Goal: Transaction & Acquisition: Purchase product/service

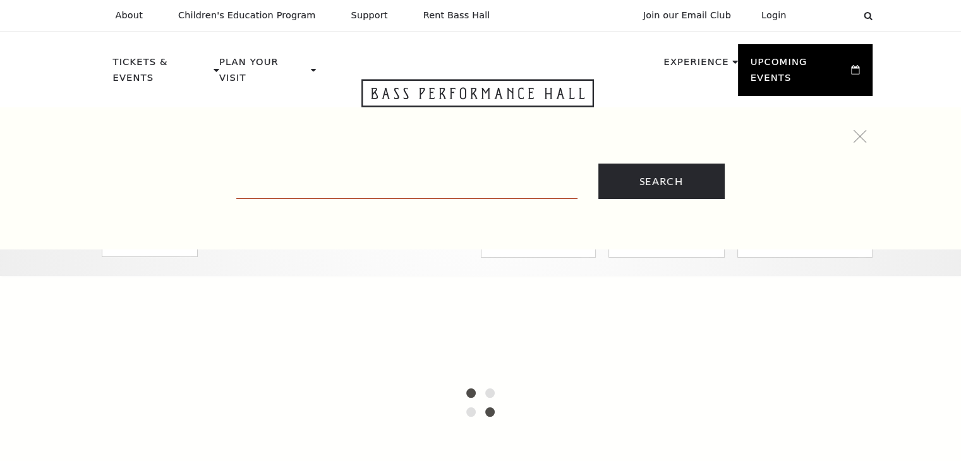
click at [398, 182] on input "text" at bounding box center [406, 186] width 341 height 26
paste input "A Beautiful Noise"
type input "A Beautiful Noise"
click at [598, 164] on input "Search" at bounding box center [661, 181] width 126 height 35
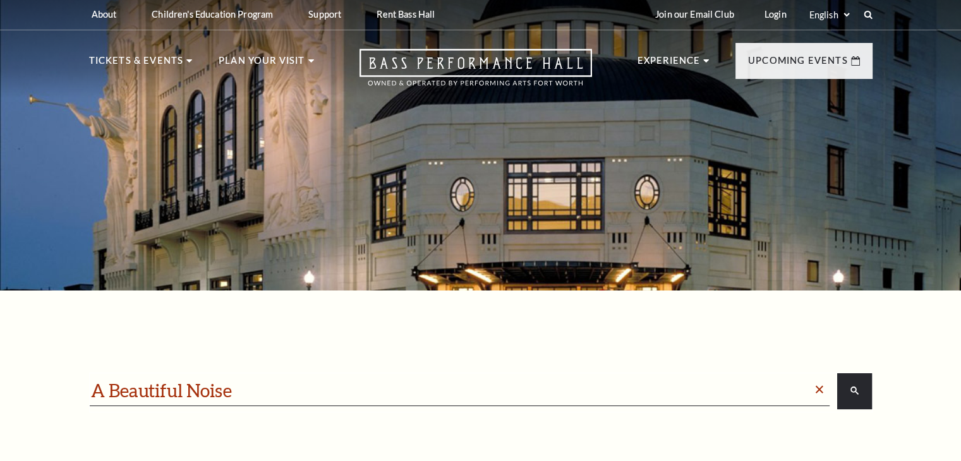
scroll to position [253, 0]
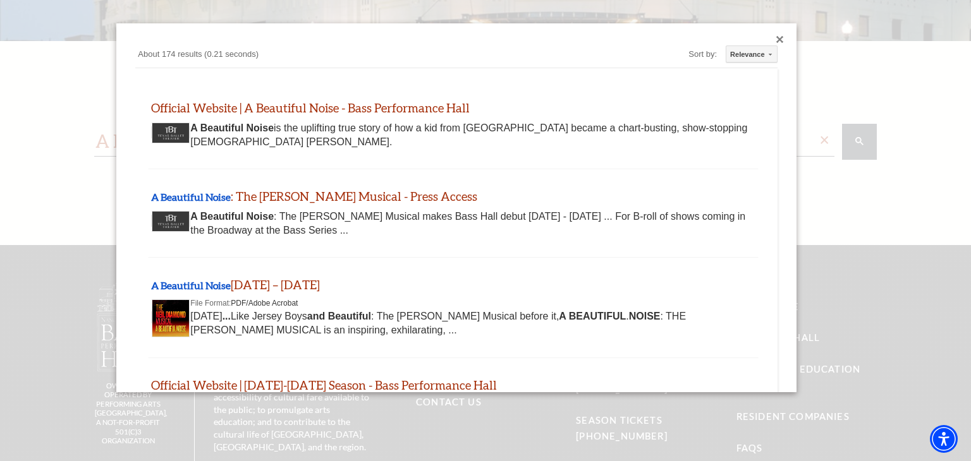
click at [45, 131] on div at bounding box center [485, 300] width 971 height 600
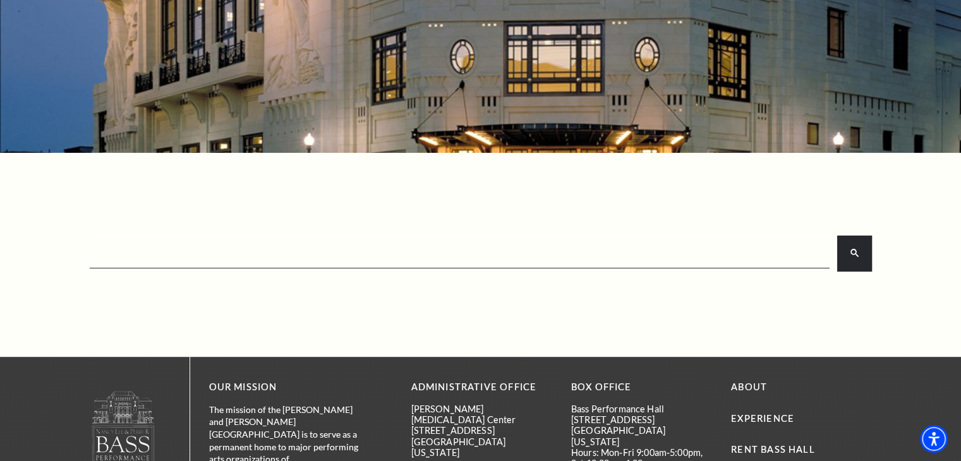
scroll to position [0, 0]
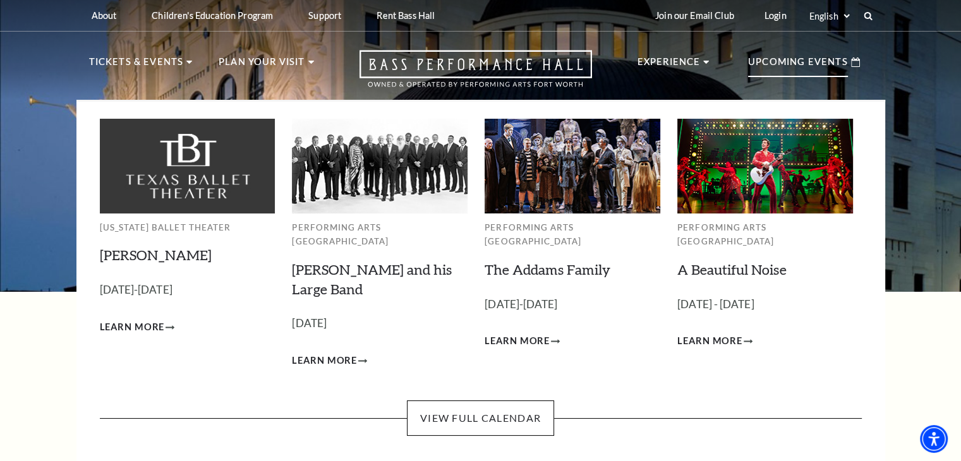
click at [812, 71] on p "Upcoming Events" at bounding box center [798, 65] width 100 height 23
click at [824, 60] on p "Upcoming Events" at bounding box center [798, 65] width 100 height 23
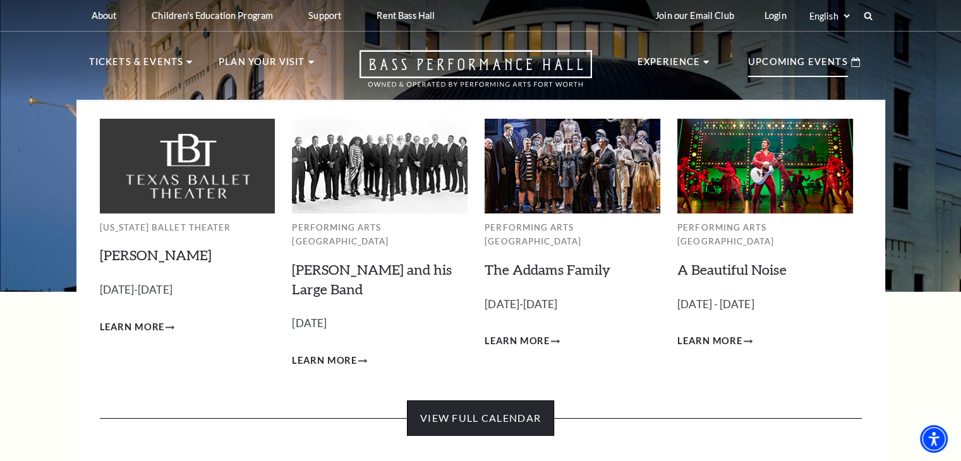
click at [485, 401] on link "View Full Calendar" at bounding box center [480, 418] width 147 height 35
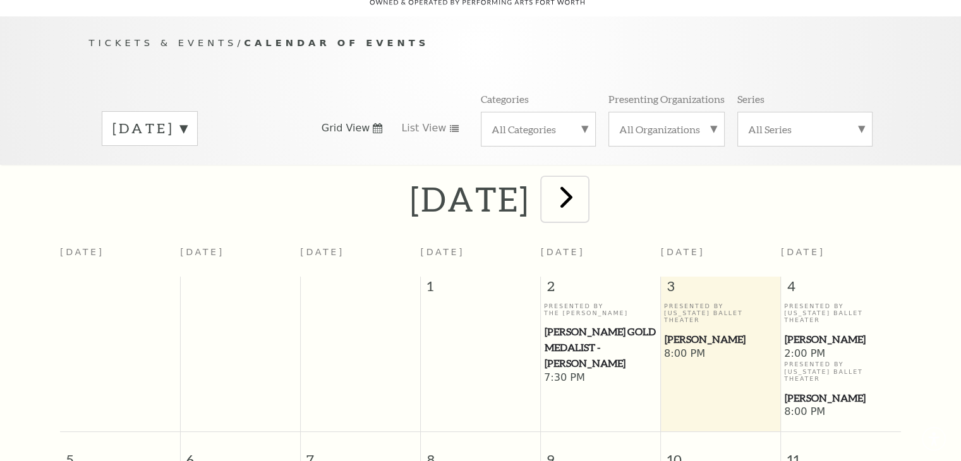
click at [584, 183] on span "next" at bounding box center [566, 197] width 36 height 36
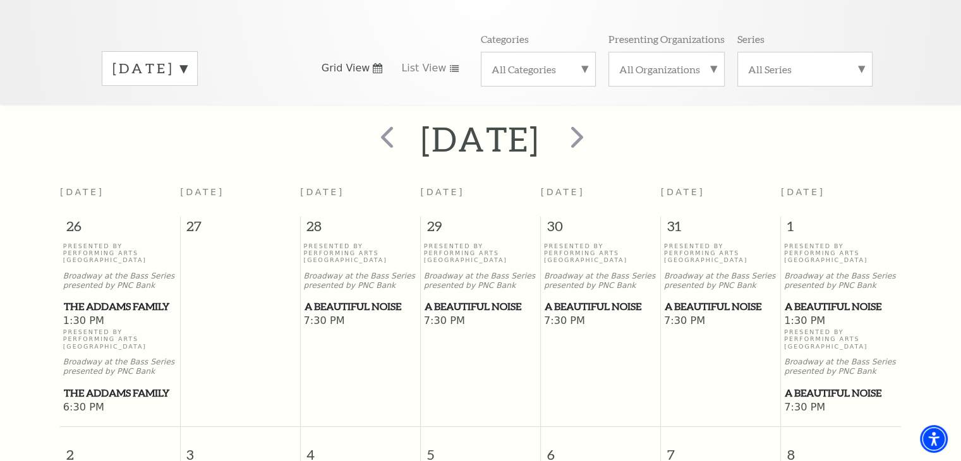
scroll to position [174, 0]
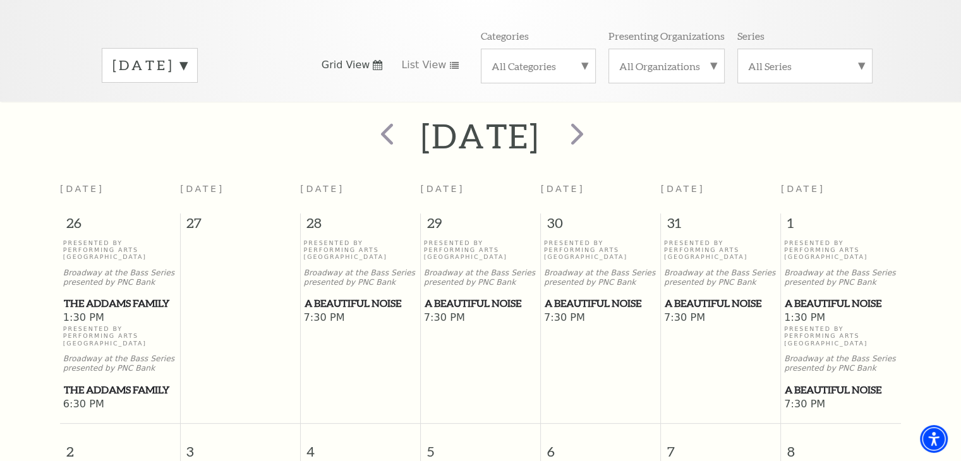
click at [825, 296] on span "A Beautiful Noise" at bounding box center [841, 304] width 112 height 16
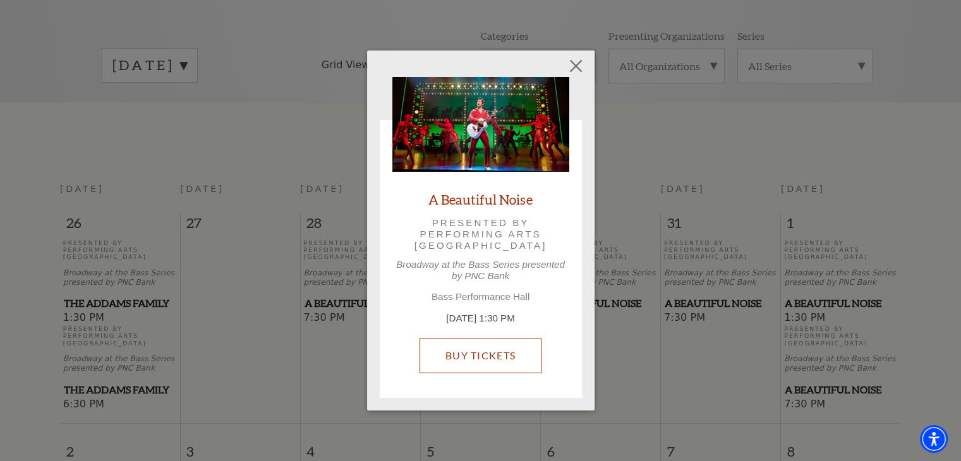
click at [459, 311] on div "A Beautiful Noise Presented by Performing Arts [GEOGRAPHIC_DATA] at the Bass Se…" at bounding box center [480, 231] width 177 height 308
click at [505, 364] on link "Buy Tickets" at bounding box center [481, 355] width 122 height 35
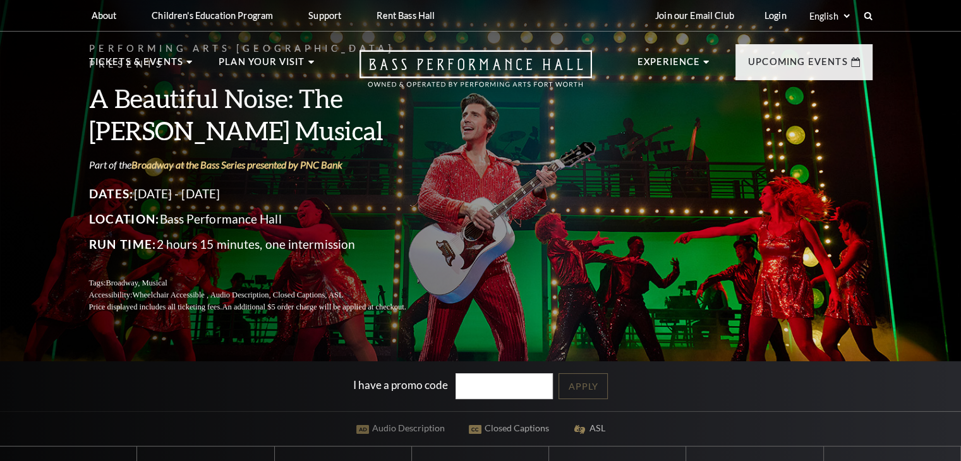
scroll to position [190, 0]
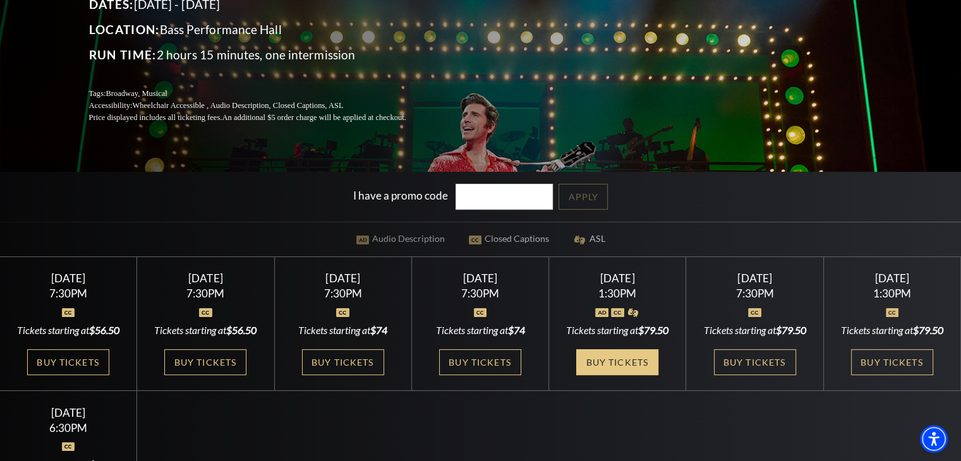
click at [619, 375] on link "Buy Tickets" at bounding box center [617, 362] width 82 height 26
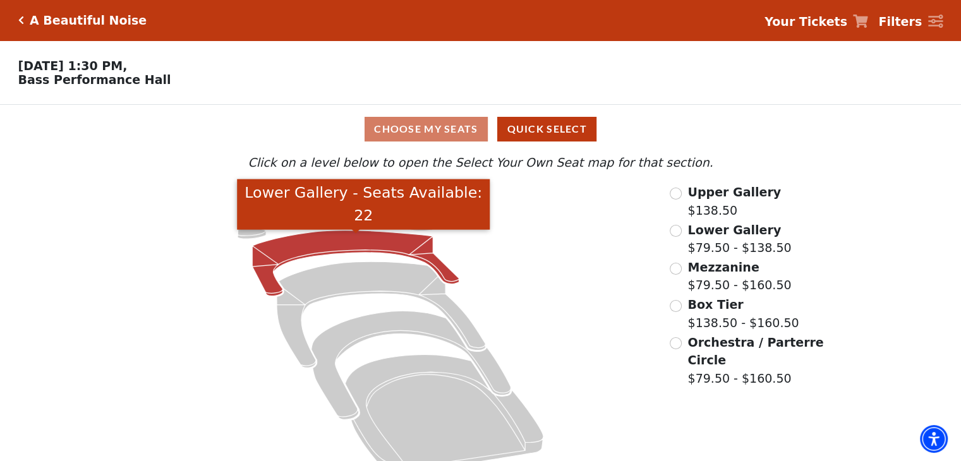
click at [325, 251] on icon "Lower Gallery - Seats Available: 22" at bounding box center [356, 264] width 207 height 66
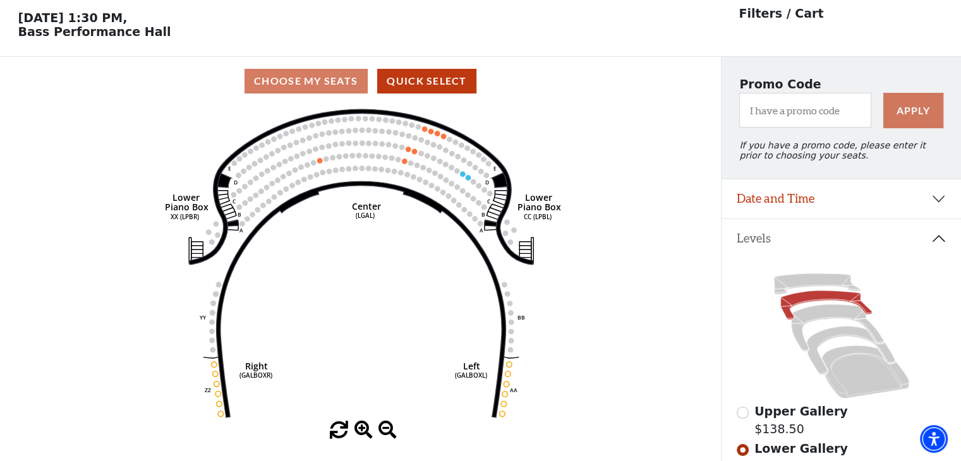
scroll to position [58, 0]
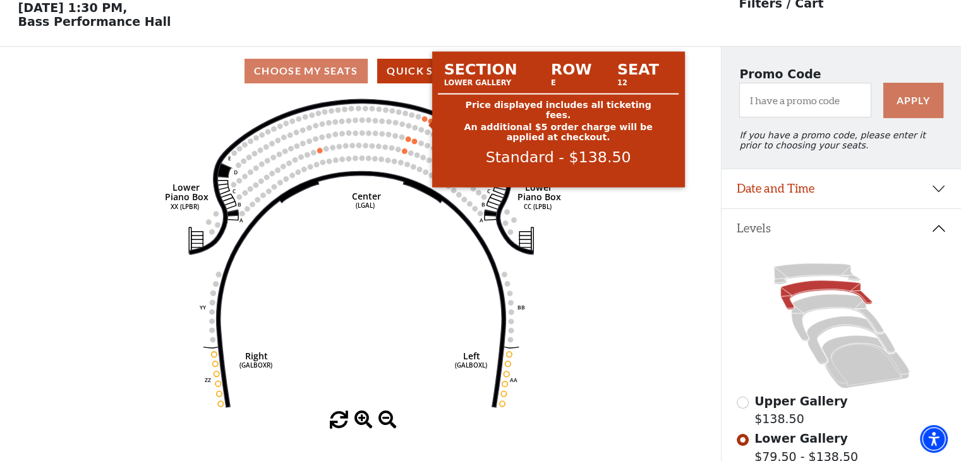
click at [425, 121] on circle at bounding box center [424, 118] width 5 height 5
